Goal: Transaction & Acquisition: Download file/media

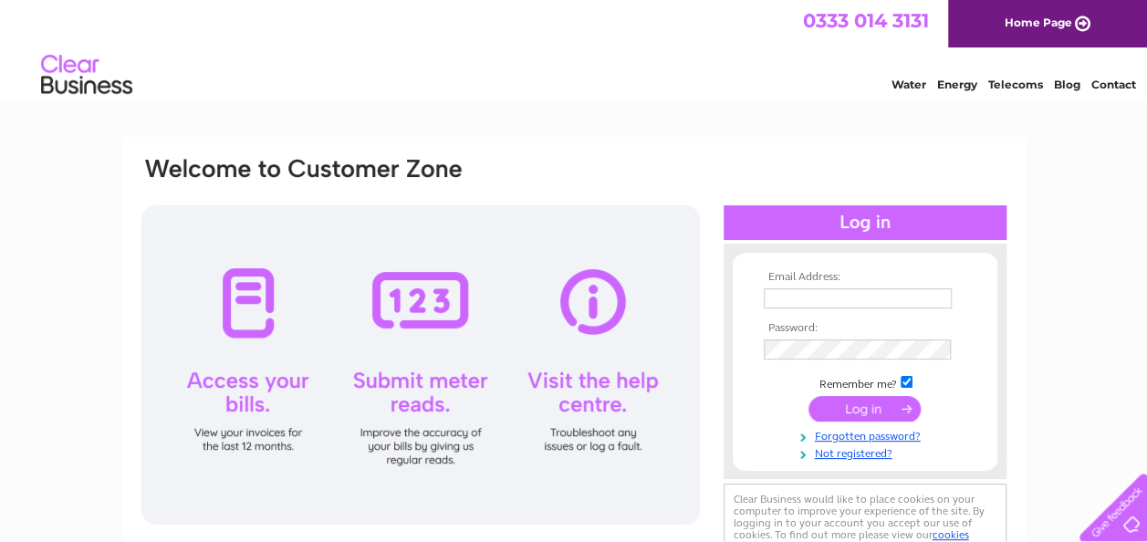
click at [799, 301] on input "text" at bounding box center [858, 298] width 188 height 20
type input "iain@beaverhallproperties.co.uk"
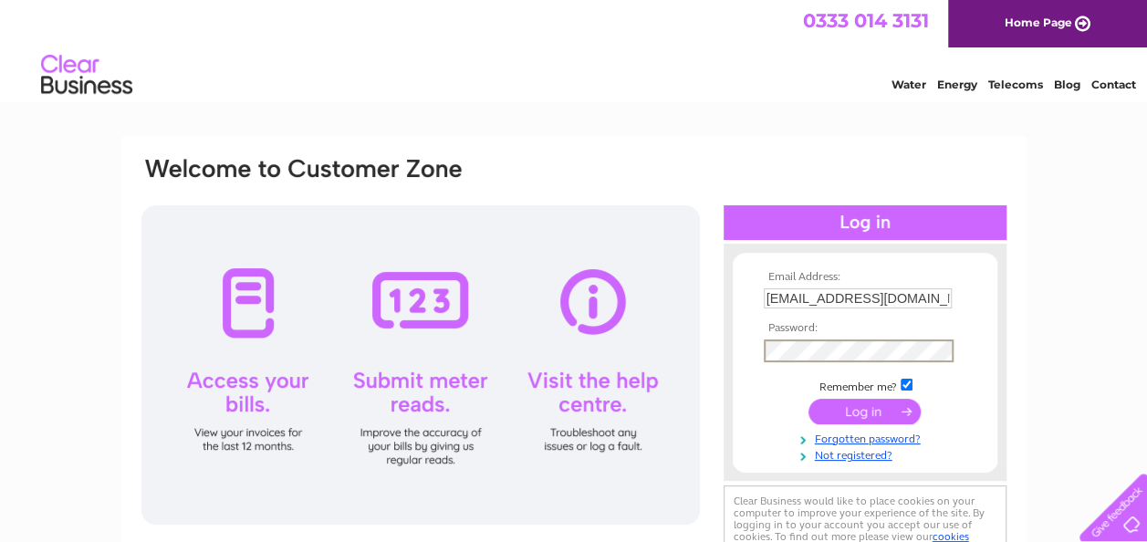
click at [856, 408] on input "submit" at bounding box center [864, 412] width 112 height 26
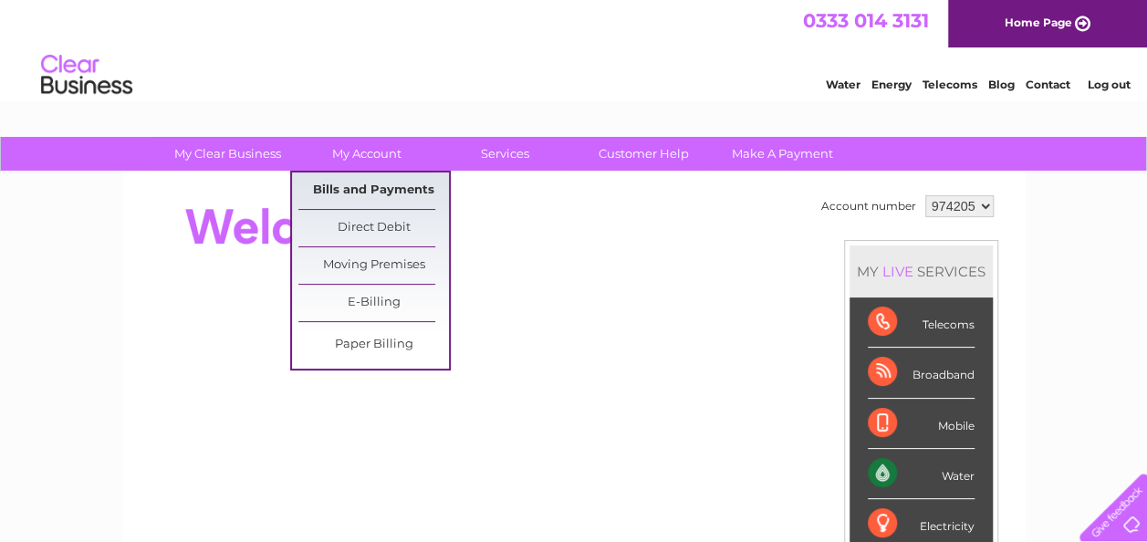
click at [381, 189] on link "Bills and Payments" at bounding box center [373, 190] width 151 height 36
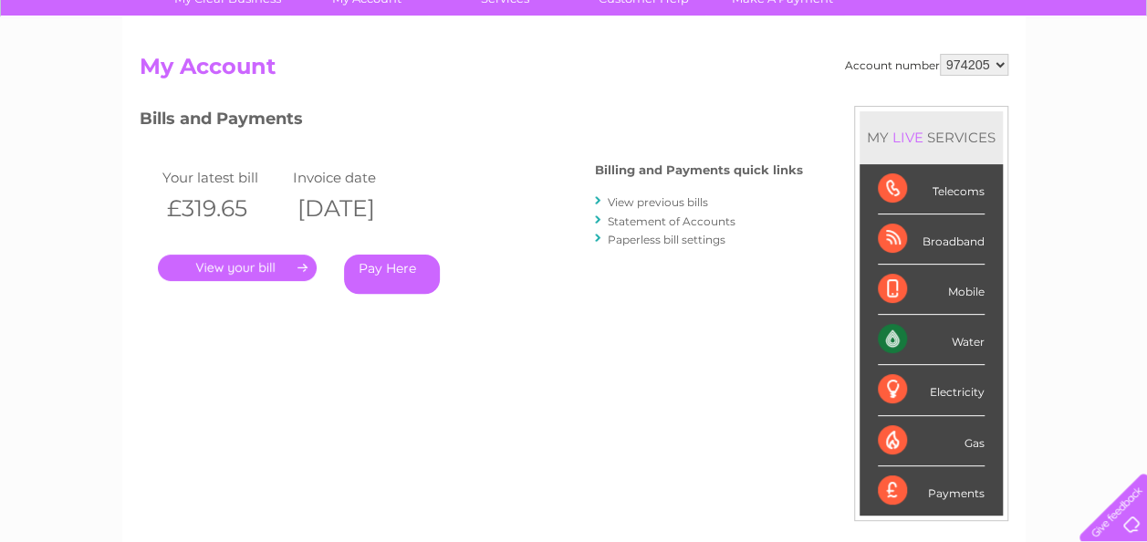
scroll to position [182, 0]
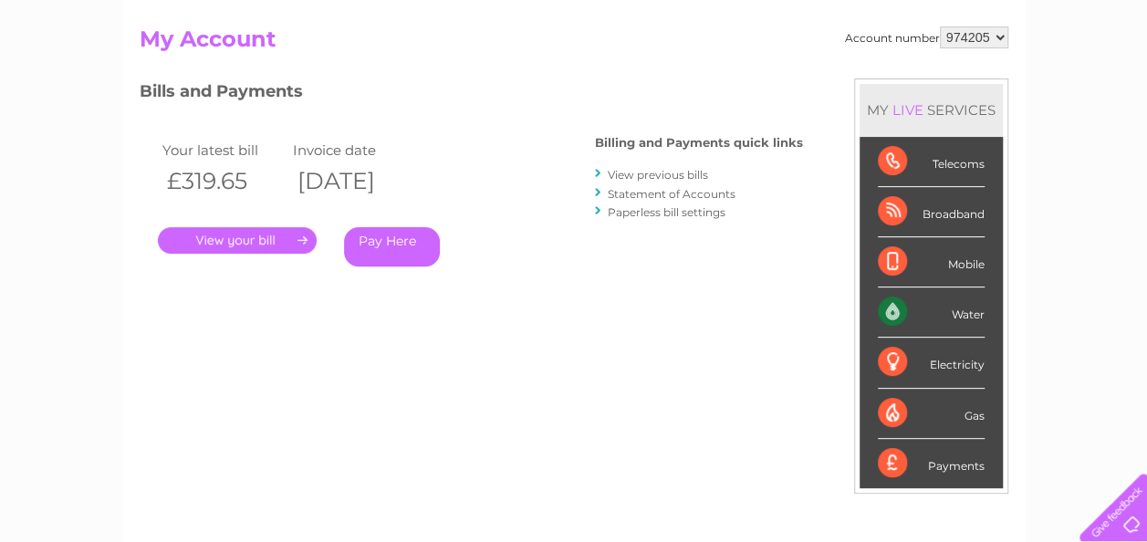
click at [301, 235] on link "." at bounding box center [237, 240] width 159 height 26
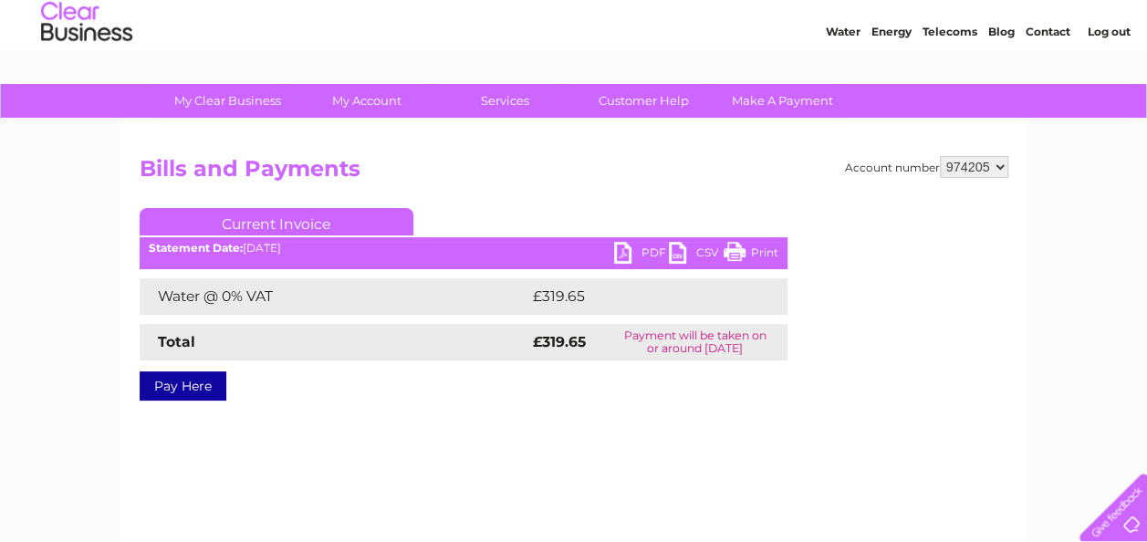
scroll to position [91, 0]
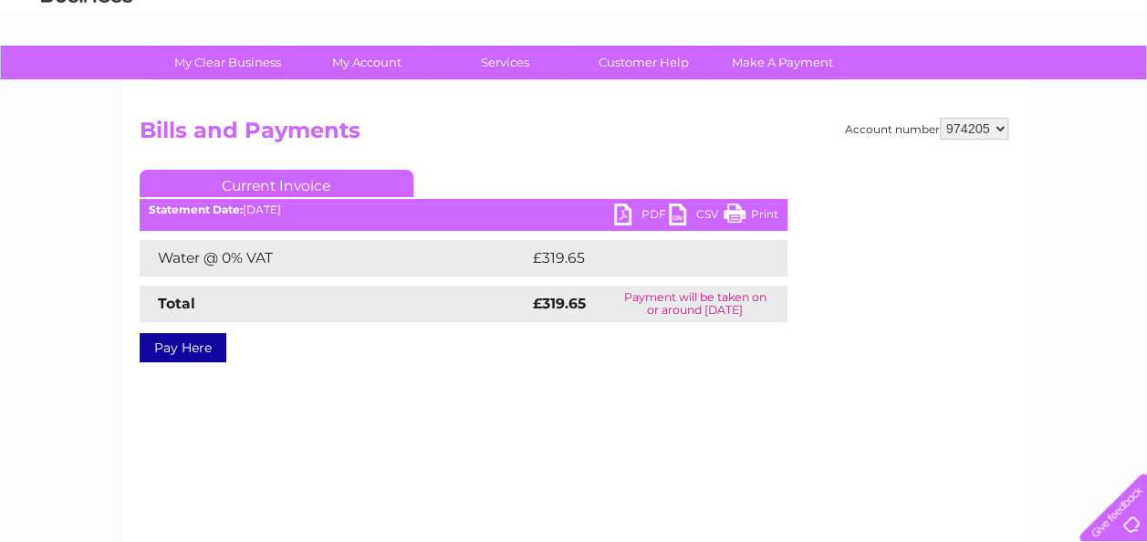
click at [625, 213] on link "PDF" at bounding box center [641, 216] width 55 height 26
click at [578, 159] on div "Account number 974205 Bills and Payments Current Invoice PDF CSV Print Total" at bounding box center [574, 254] width 869 height 272
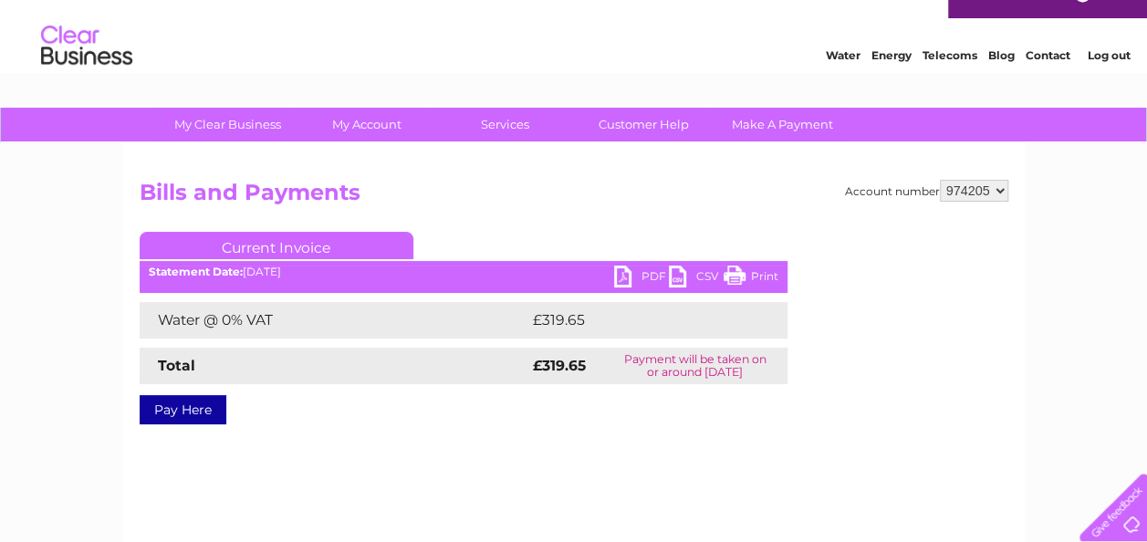
scroll to position [0, 0]
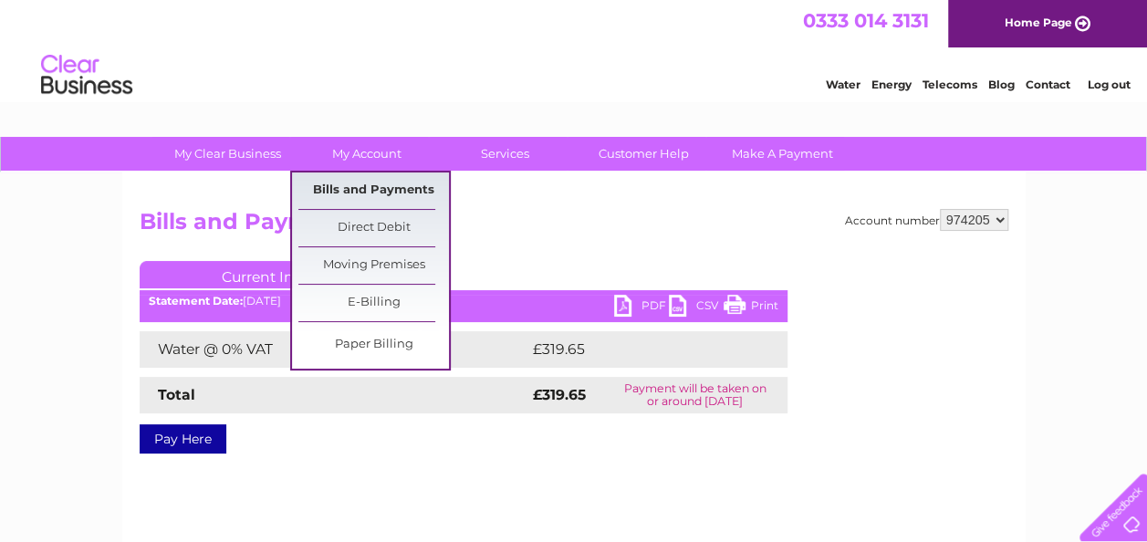
click at [375, 190] on link "Bills and Payments" at bounding box center [373, 190] width 151 height 36
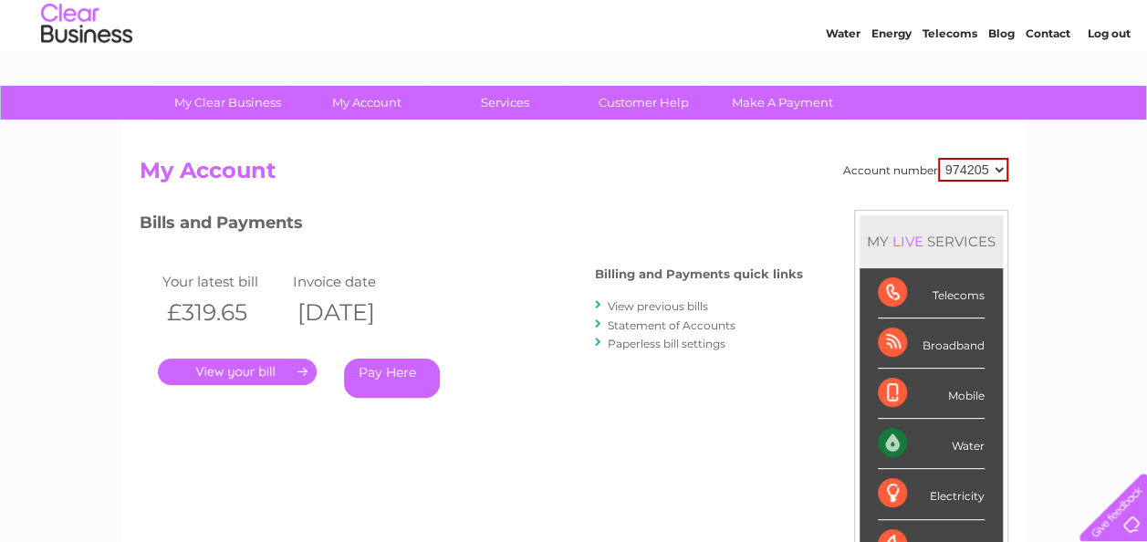
scroll to position [91, 0]
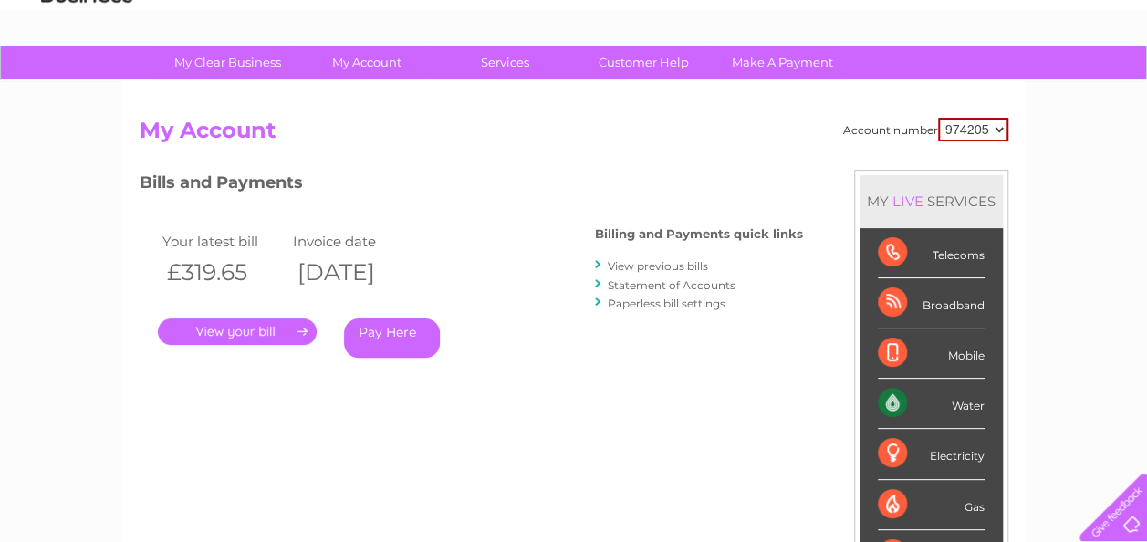
click at [998, 130] on select "974205" at bounding box center [973, 130] width 70 height 24
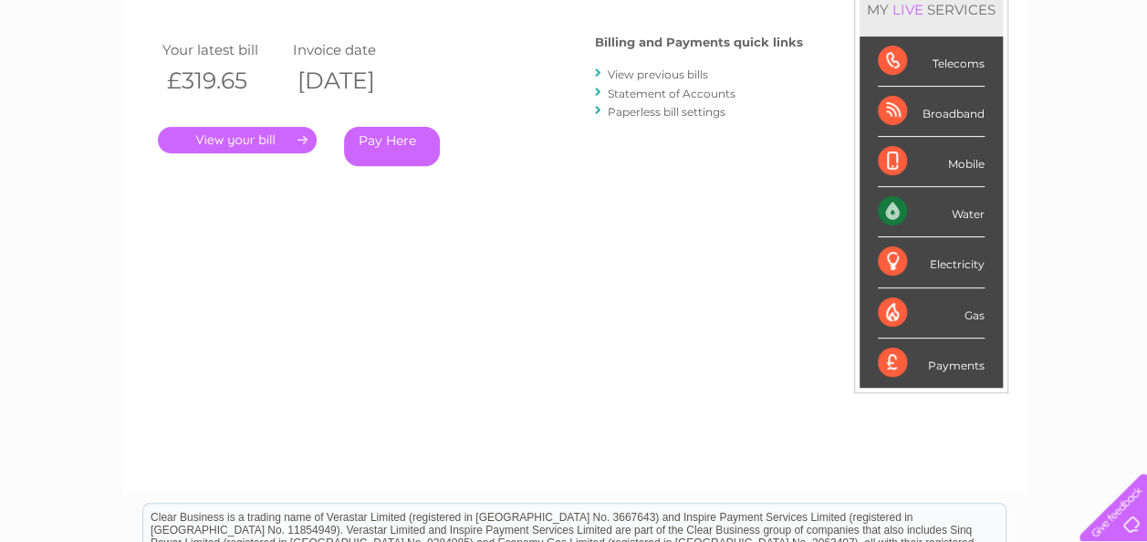
scroll to position [193, 0]
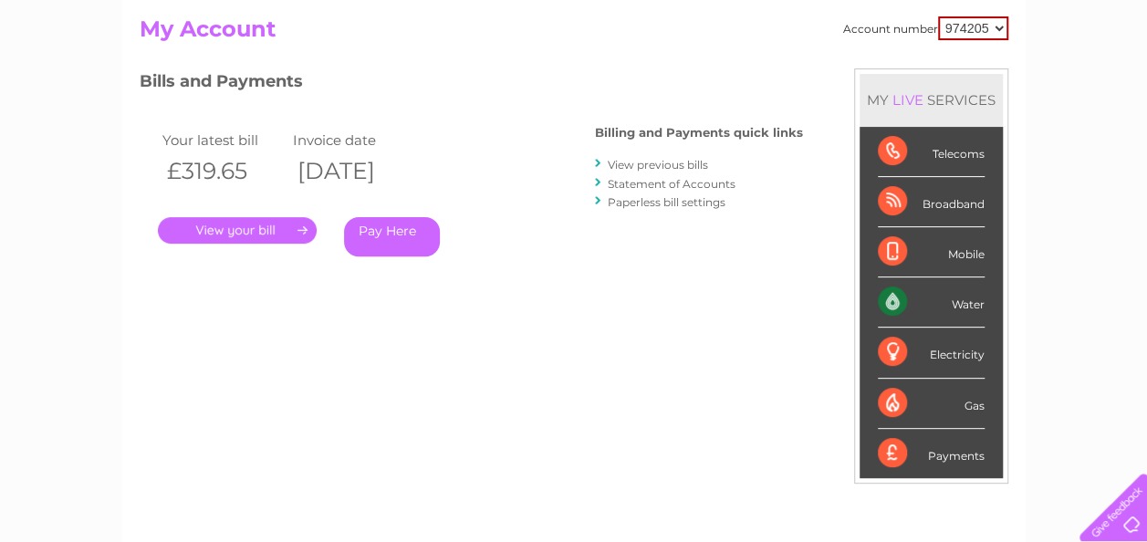
click at [659, 164] on link "View previous bills" at bounding box center [658, 165] width 100 height 14
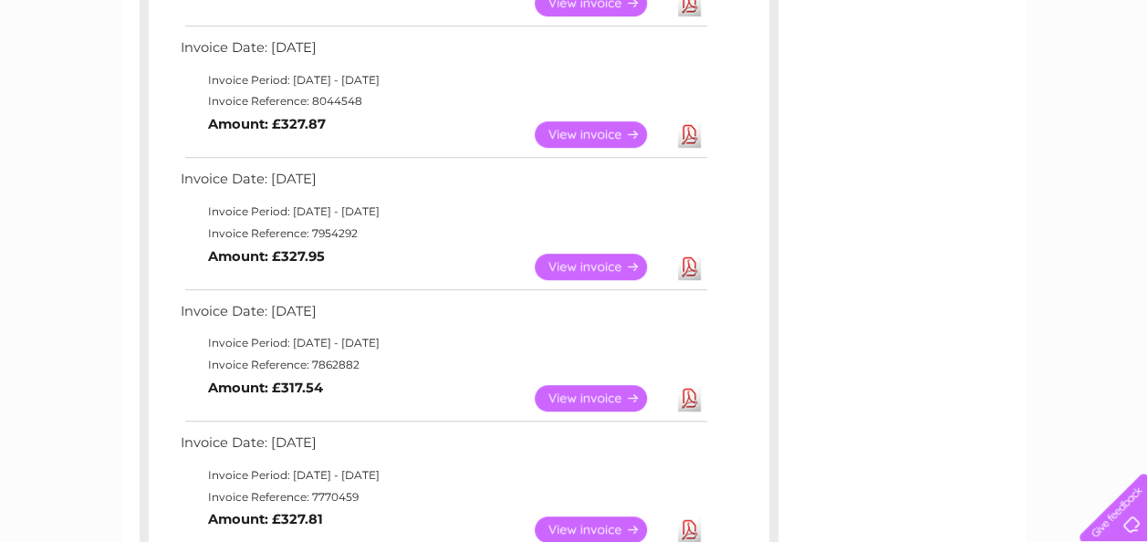
scroll to position [456, 0]
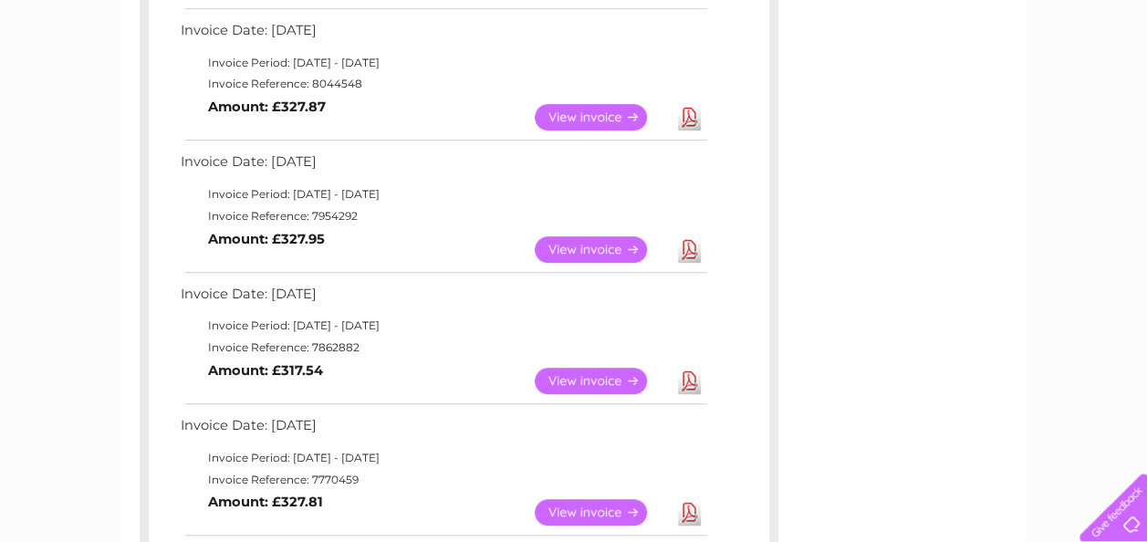
click at [688, 381] on link "Download" at bounding box center [689, 381] width 23 height 26
click at [688, 249] on link "Download" at bounding box center [689, 249] width 23 height 26
click at [844, 277] on div "Account number 974205 Previous Invoices Download or view any of your previous i…" at bounding box center [573, 502] width 903 height 1573
click at [693, 120] on link "Download" at bounding box center [689, 117] width 23 height 26
click at [887, 321] on div "Account number 974205 Previous Invoices Download or view any of your previous i…" at bounding box center [573, 502] width 903 height 1573
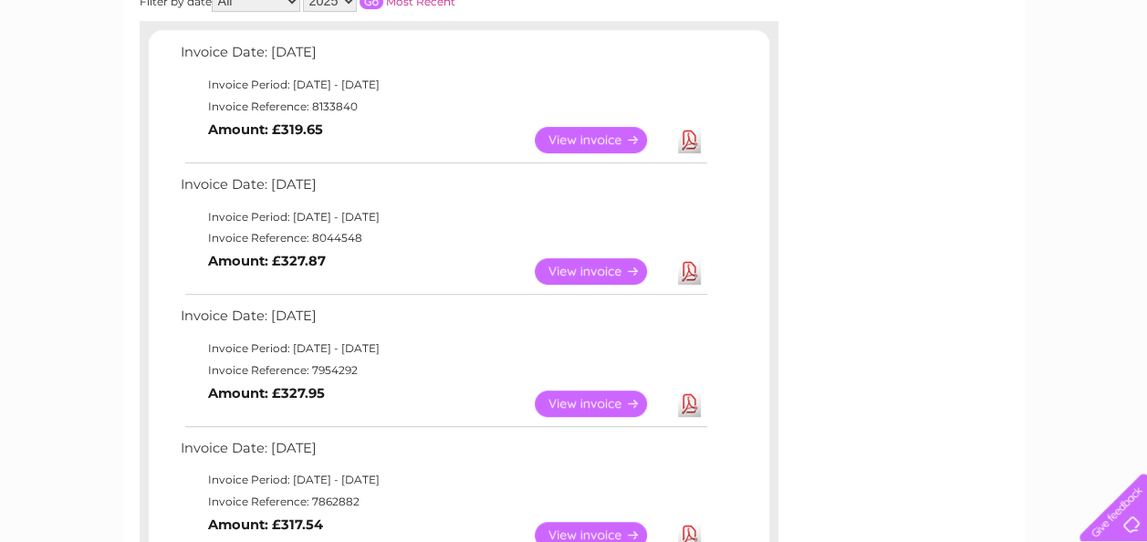
scroll to position [274, 0]
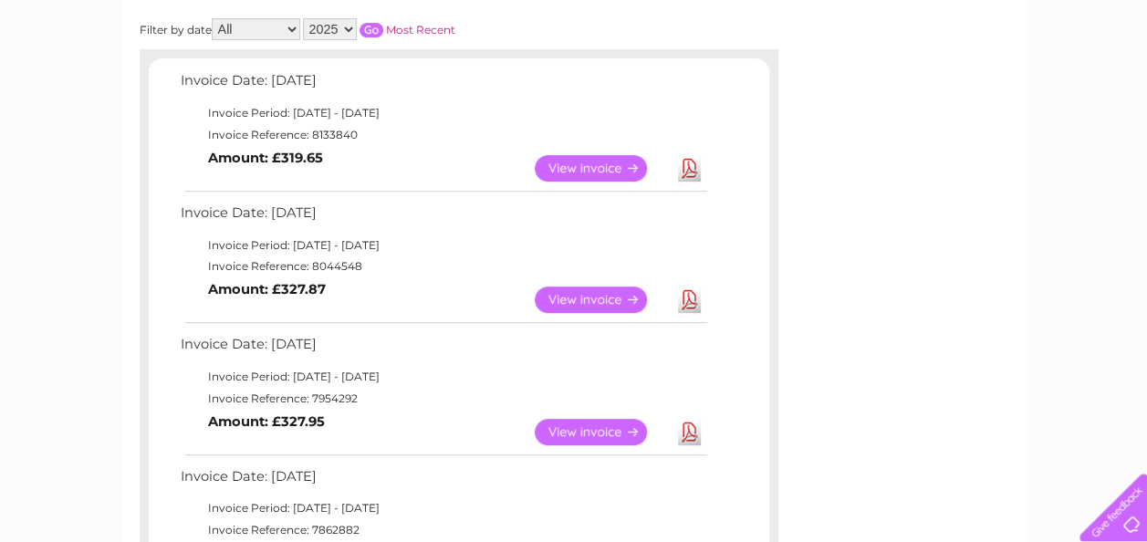
click at [692, 168] on link "Download" at bounding box center [689, 168] width 23 height 26
